Goal: Check status

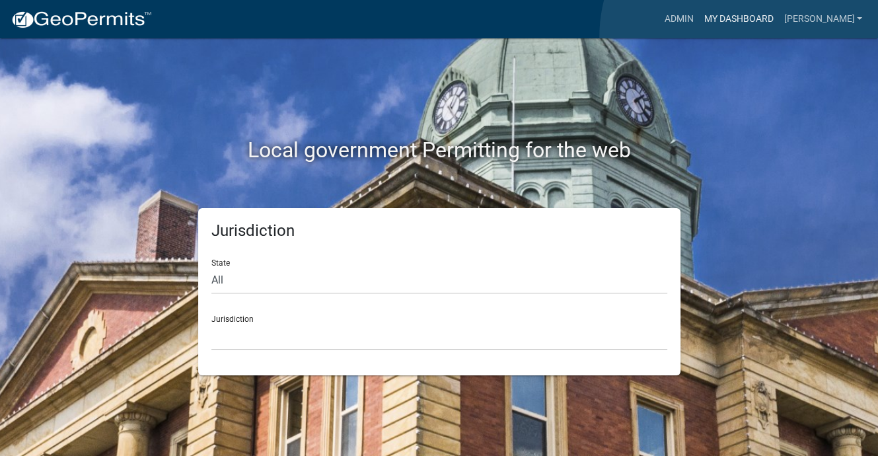
click at [750, 32] on link "My Dashboard" at bounding box center [738, 19] width 80 height 25
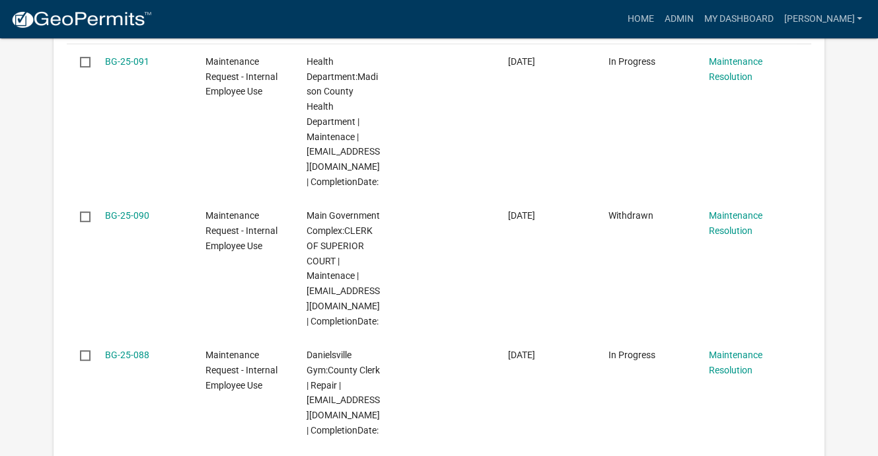
scroll to position [462, 0]
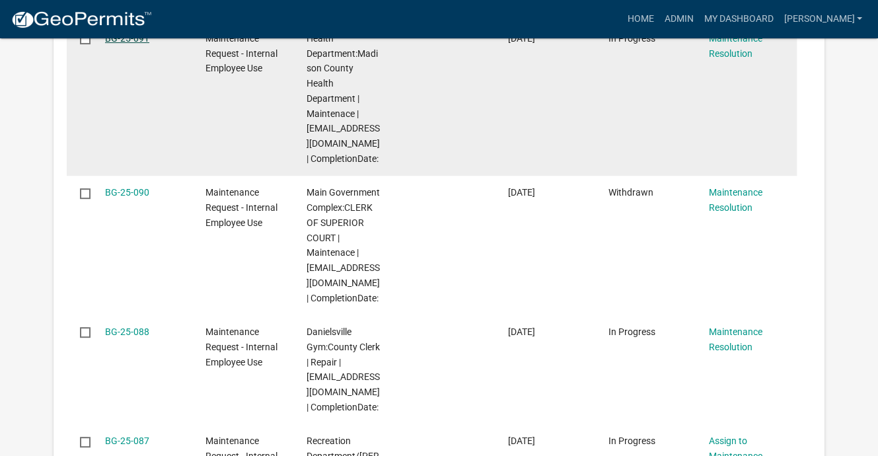
click at [145, 44] on link "BG-25-091" at bounding box center [127, 38] width 44 height 11
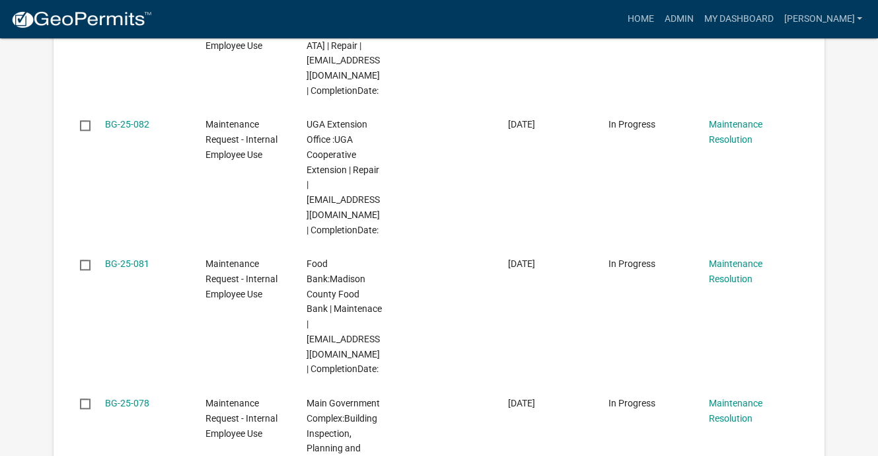
scroll to position [1255, 0]
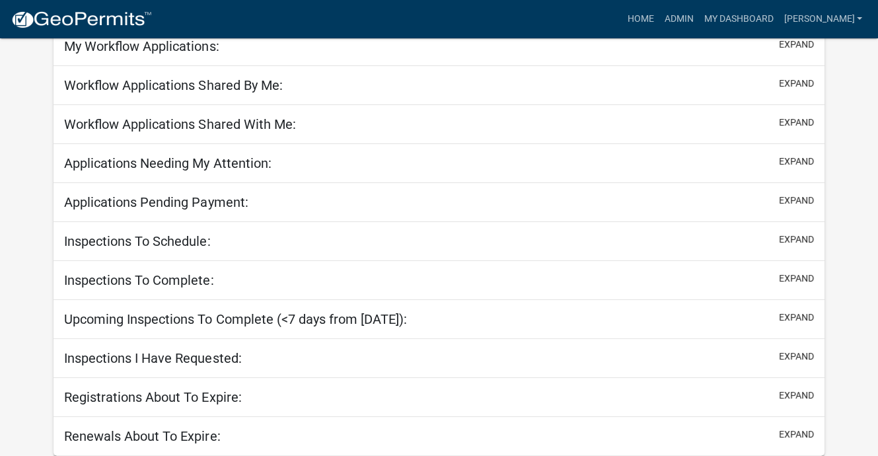
scroll to position [359, 0]
click at [472, 300] on div "Upcoming Inspections To Complete (<7 days from today): expand" at bounding box center [439, 319] width 770 height 39
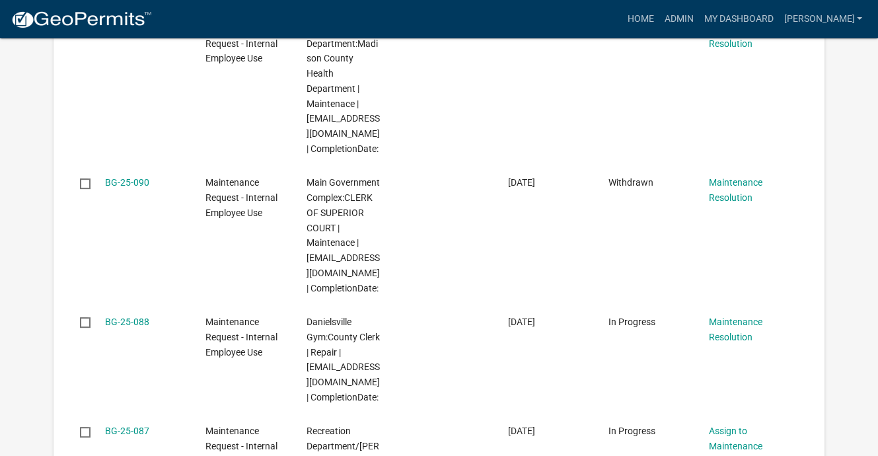
scroll to position [462, 0]
